Goal: Information Seeking & Learning: Understand process/instructions

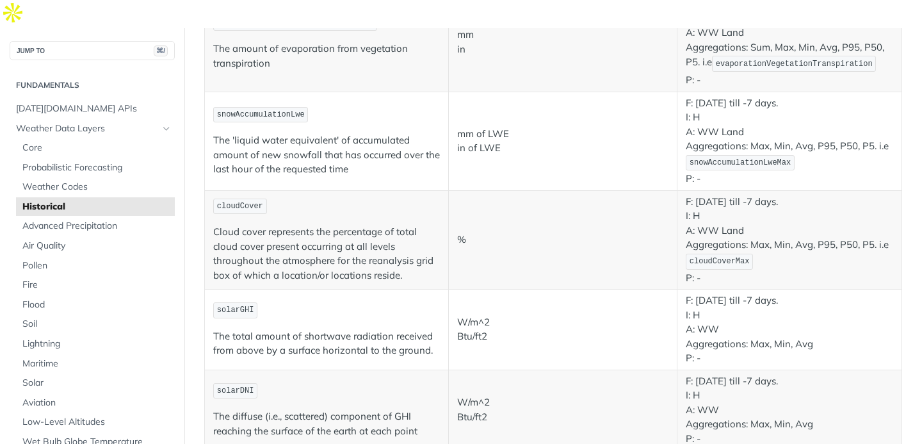
scroll to position [1841, 0]
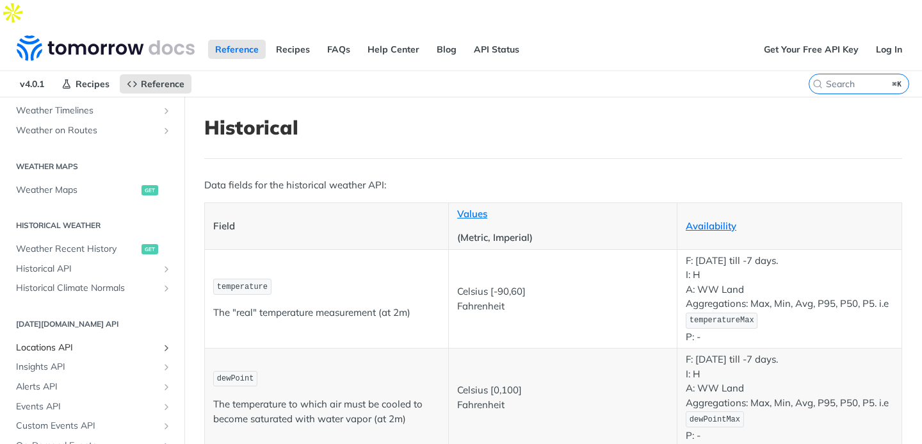
scroll to position [656, 0]
click at [47, 377] on link "Alerts API" at bounding box center [92, 386] width 165 height 19
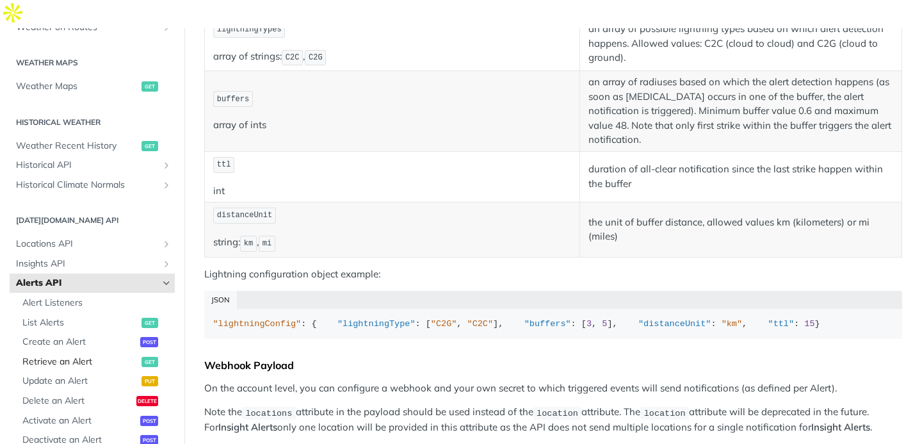
scroll to position [380, 0]
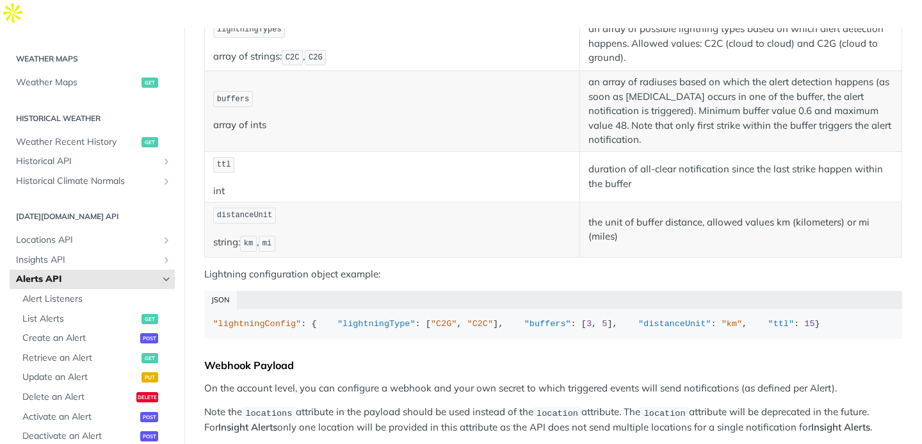
click at [87, 270] on link "Alerts API" at bounding box center [92, 279] width 165 height 19
click at [79, 293] on span "Alert Listeners" at bounding box center [96, 299] width 149 height 13
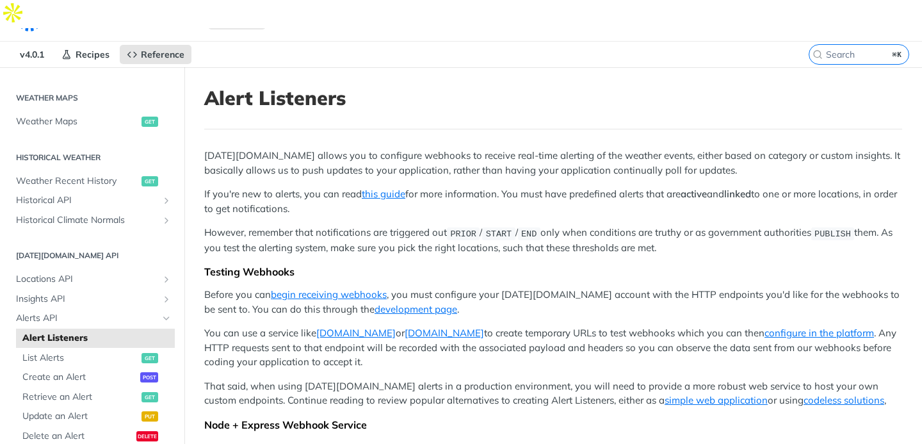
scroll to position [15, 0]
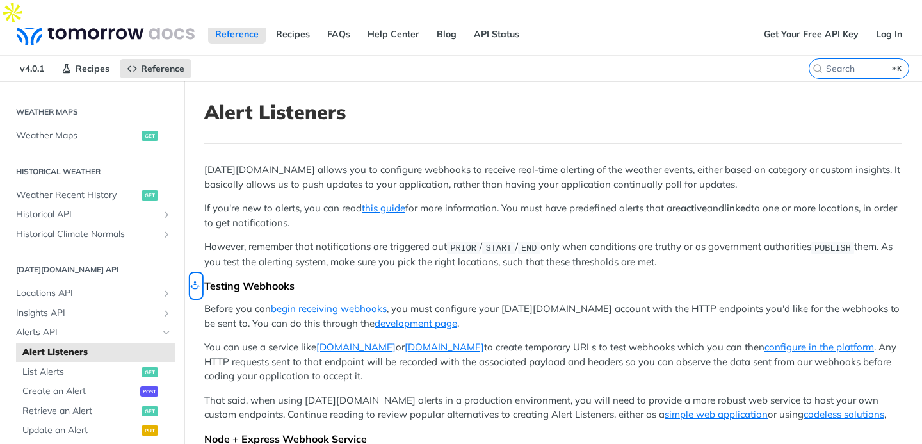
click at [197, 273] on link "Skip link to Testing Webhooks" at bounding box center [195, 285] width 11 height 24
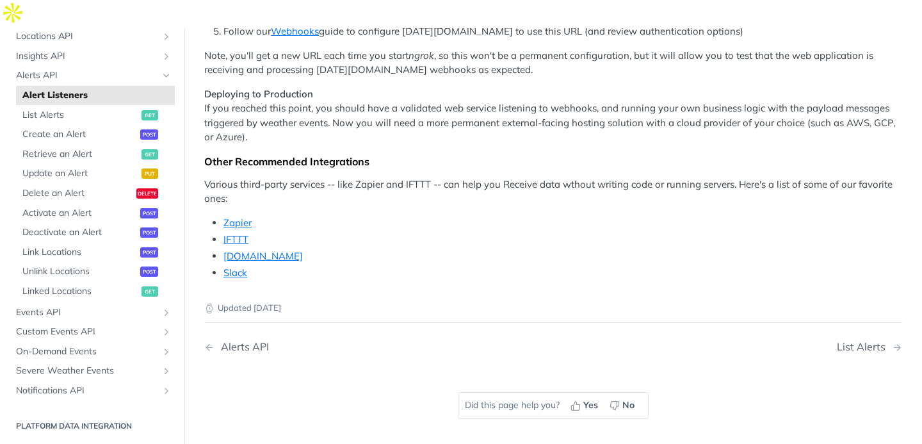
scroll to position [1148, 0]
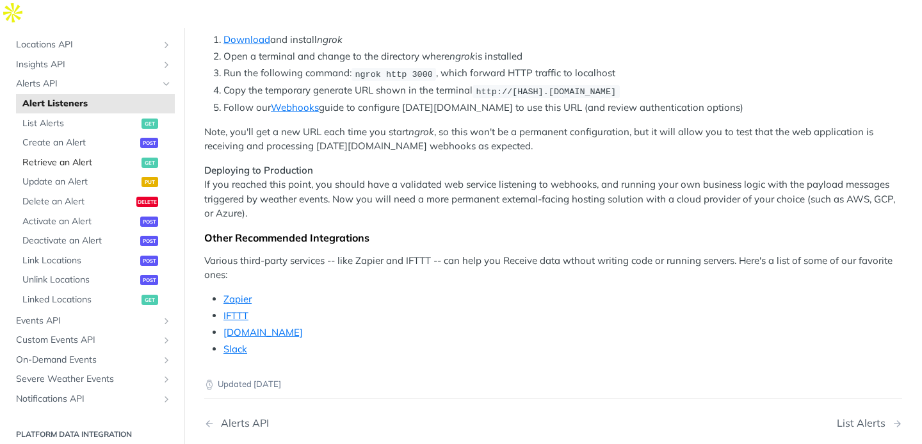
click at [65, 156] on span "Retrieve an Alert" at bounding box center [80, 162] width 116 height 13
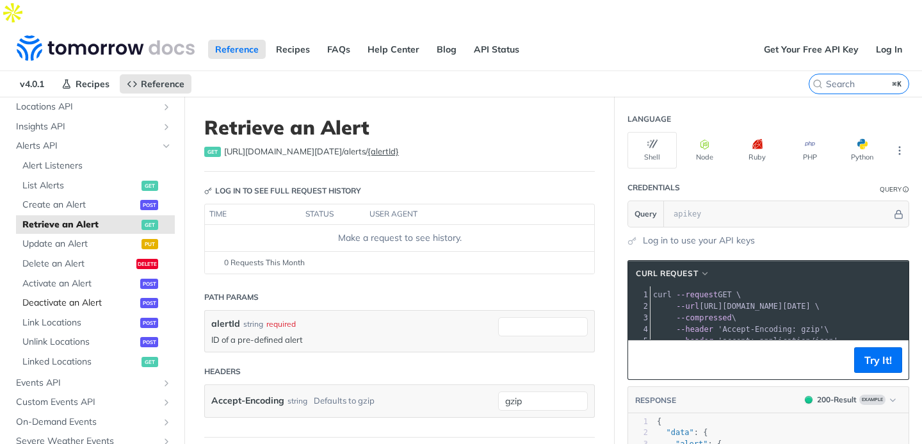
scroll to position [624, 0]
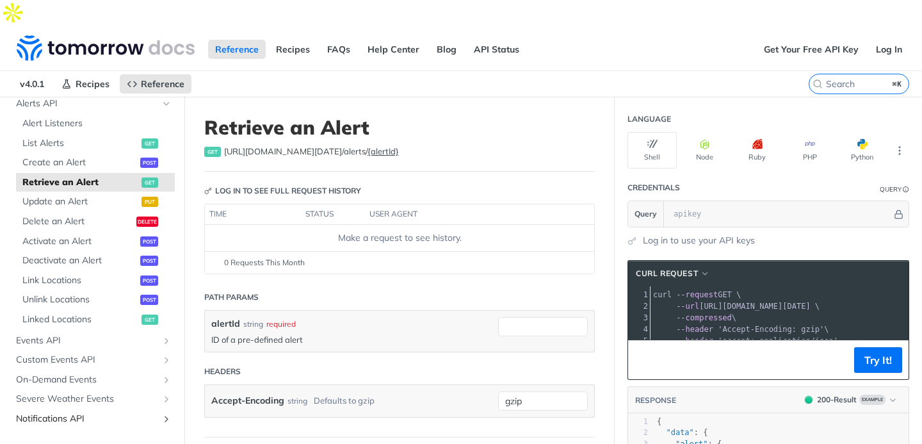
click at [67, 412] on span "Notifications API" at bounding box center [87, 418] width 142 height 13
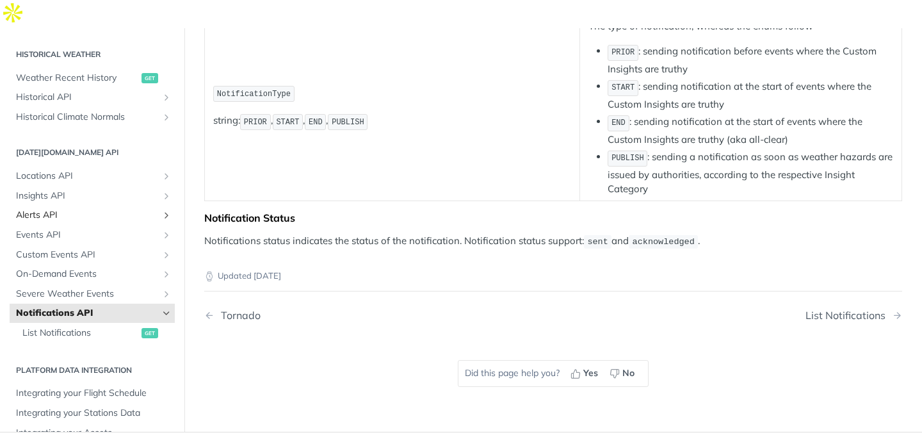
scroll to position [403, 0]
click at [64, 209] on span "Alerts API" at bounding box center [87, 215] width 142 height 13
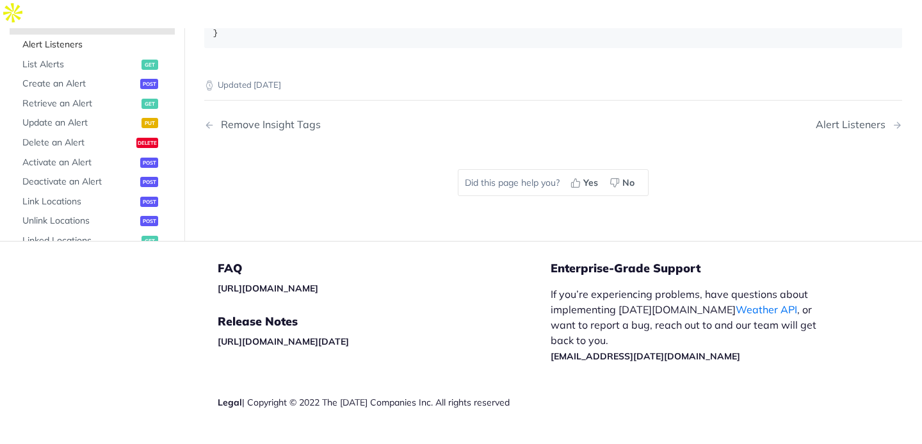
click at [68, 51] on span "Alert Listeners" at bounding box center [96, 44] width 149 height 13
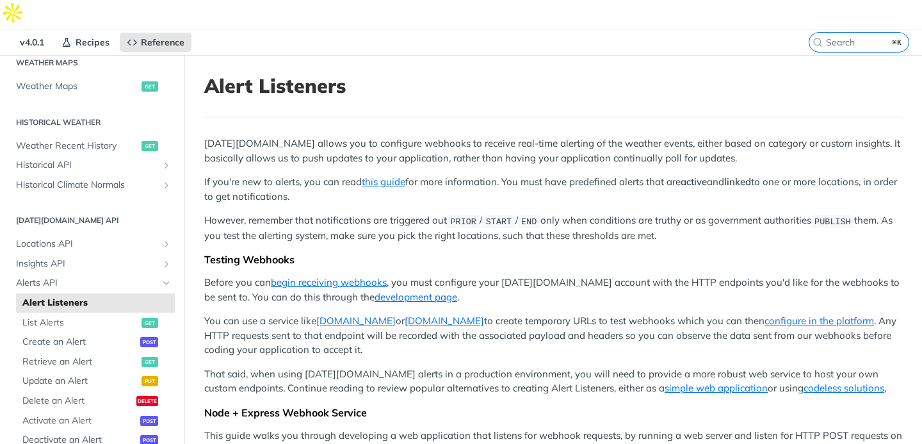
scroll to position [35, 0]
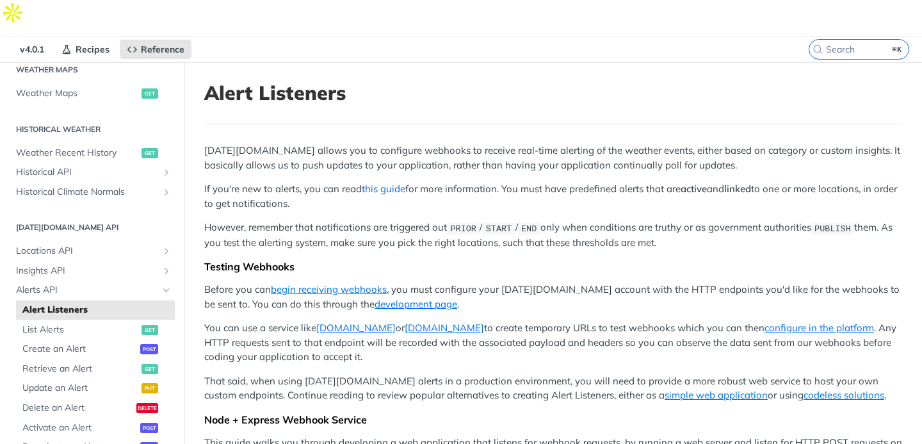
click at [385, 183] on link "this guide" at bounding box center [384, 189] width 44 height 12
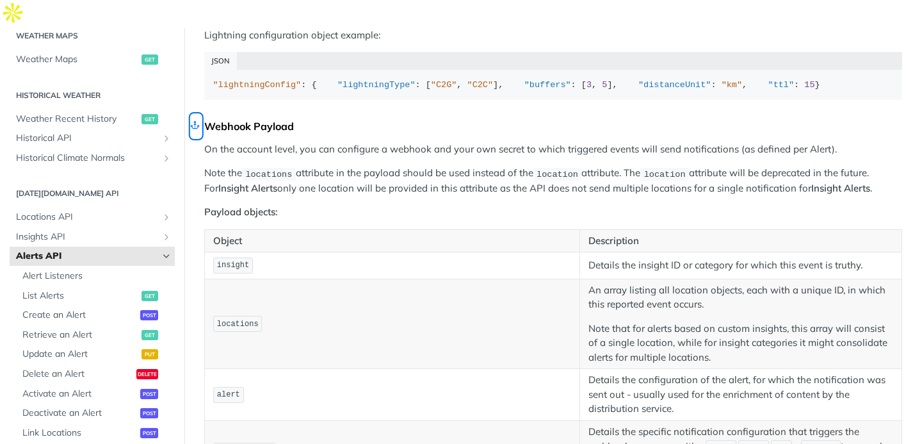
click at [199, 138] on link "Skip link to Webhook Payload" at bounding box center [195, 126] width 11 height 24
